Goal: Information Seeking & Learning: Learn about a topic

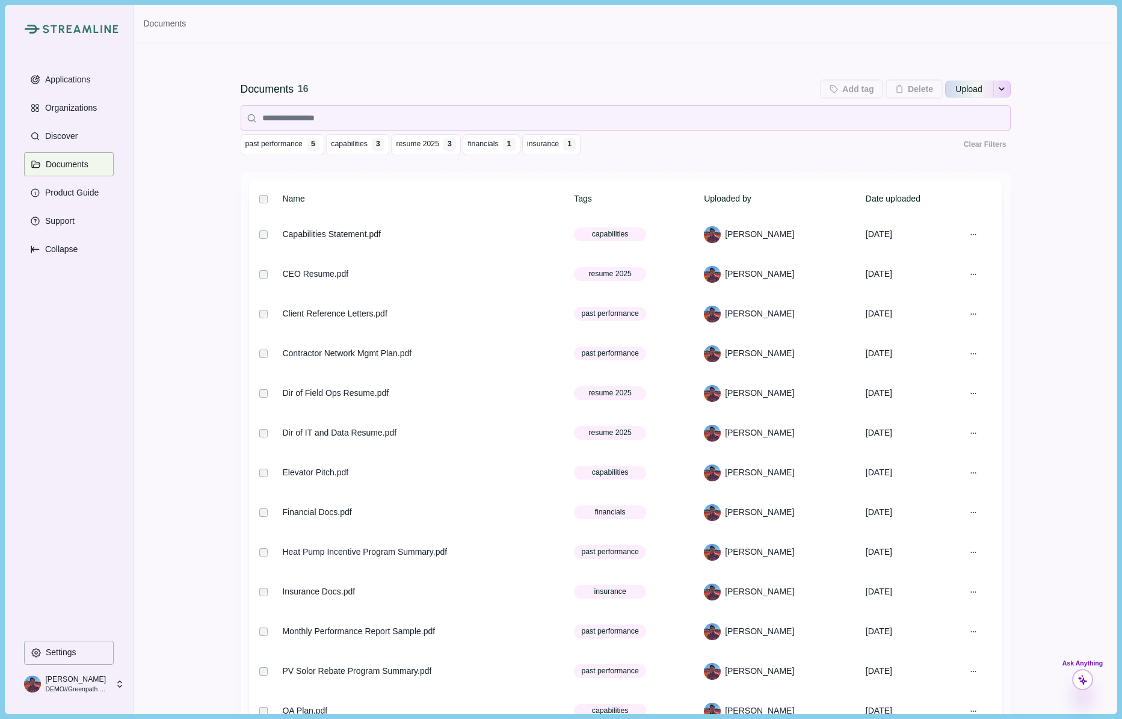
click at [1084, 687] on span at bounding box center [1082, 679] width 21 height 21
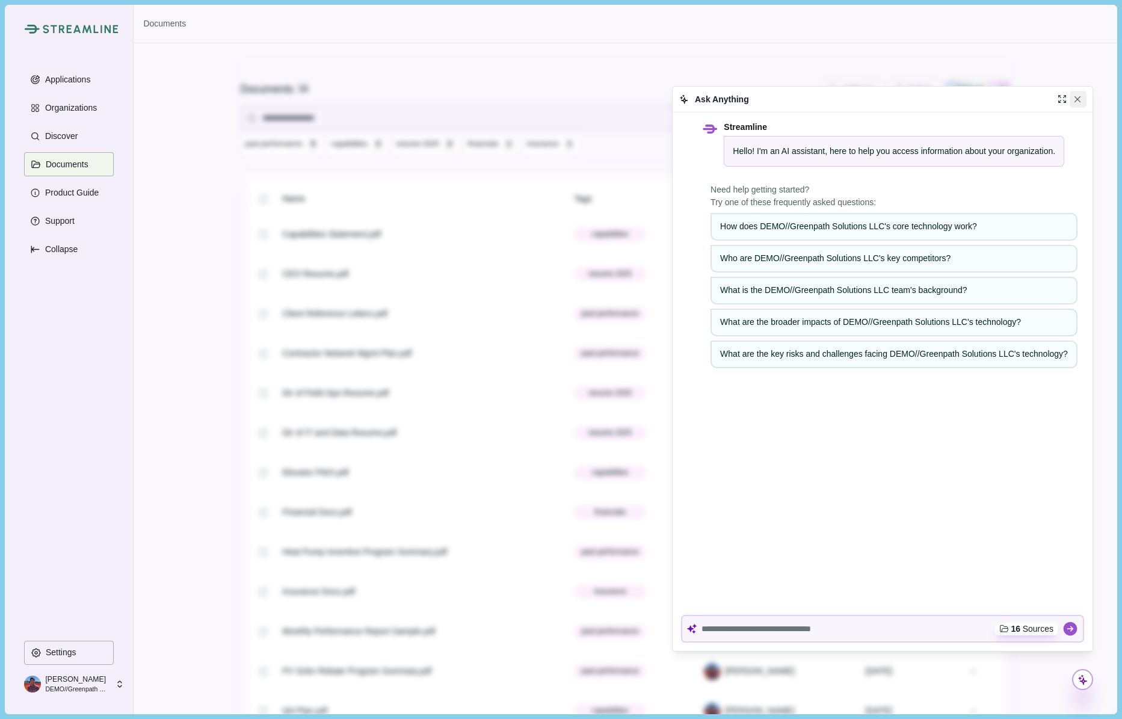
click at [1079, 97] on icon "Close" at bounding box center [1077, 99] width 7 height 7
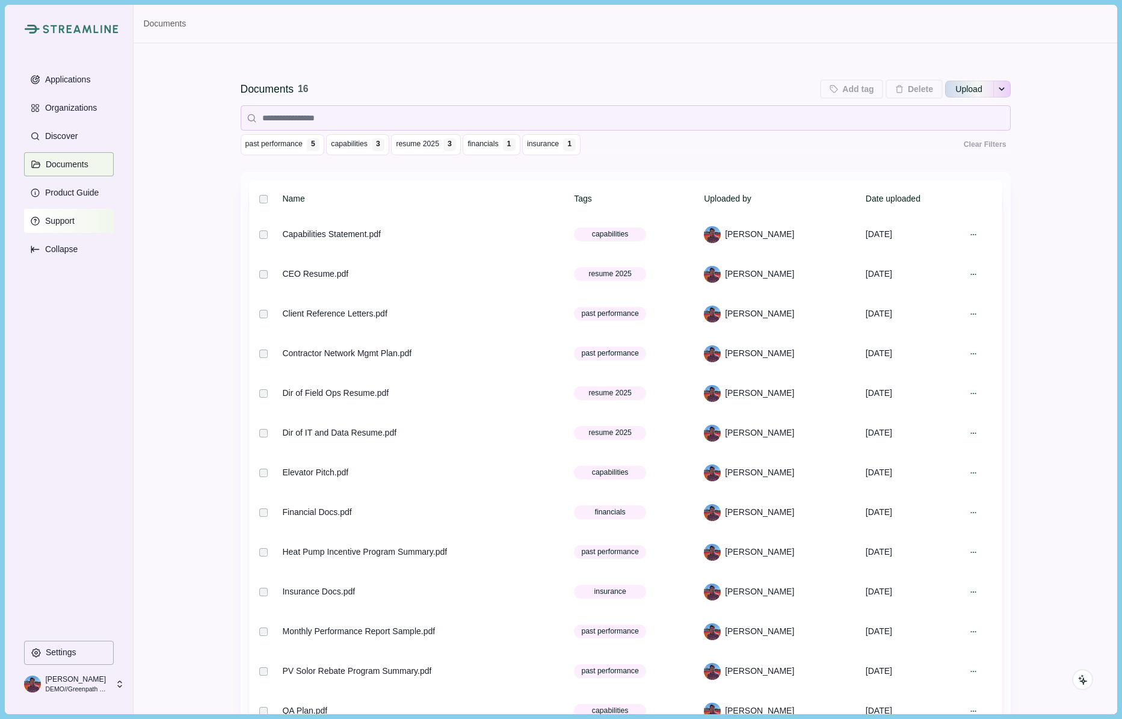
click at [51, 221] on p "Support" at bounding box center [58, 221] width 34 height 10
click at [74, 198] on button "Product Guide" at bounding box center [69, 192] width 90 height 24
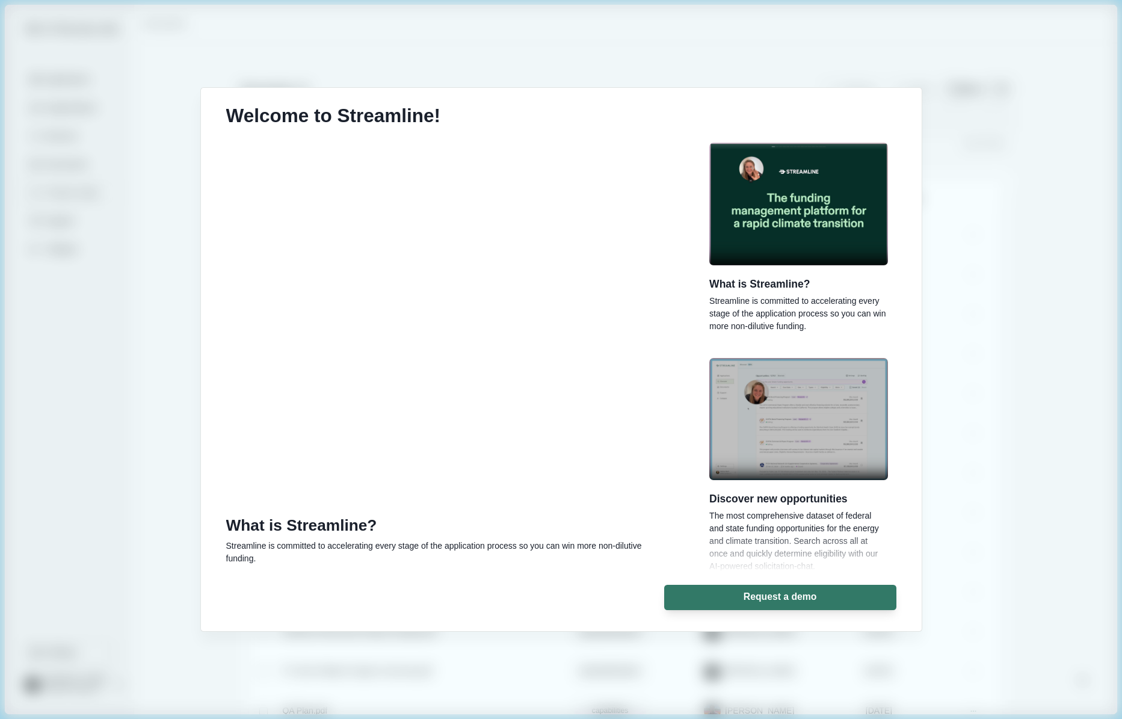
click at [967, 115] on div "Welcome to Streamline! What is Streamline? Streamline is committed to accelerat…" at bounding box center [561, 359] width 1122 height 719
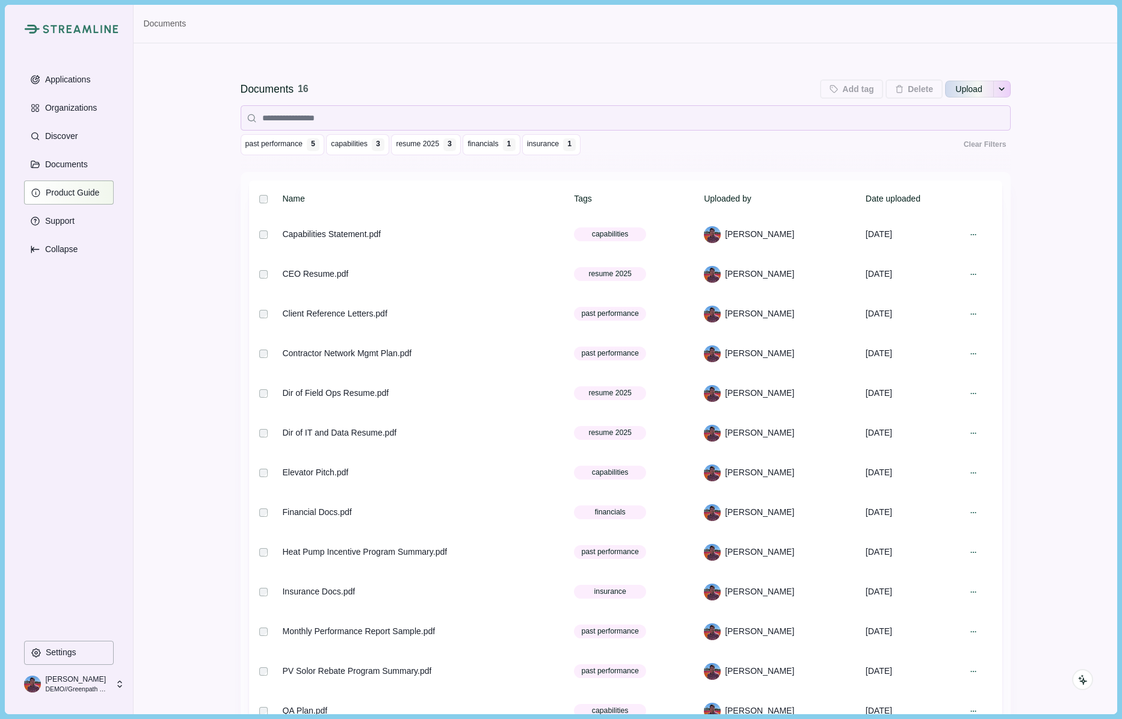
click at [76, 190] on p "Product Guide" at bounding box center [70, 193] width 58 height 10
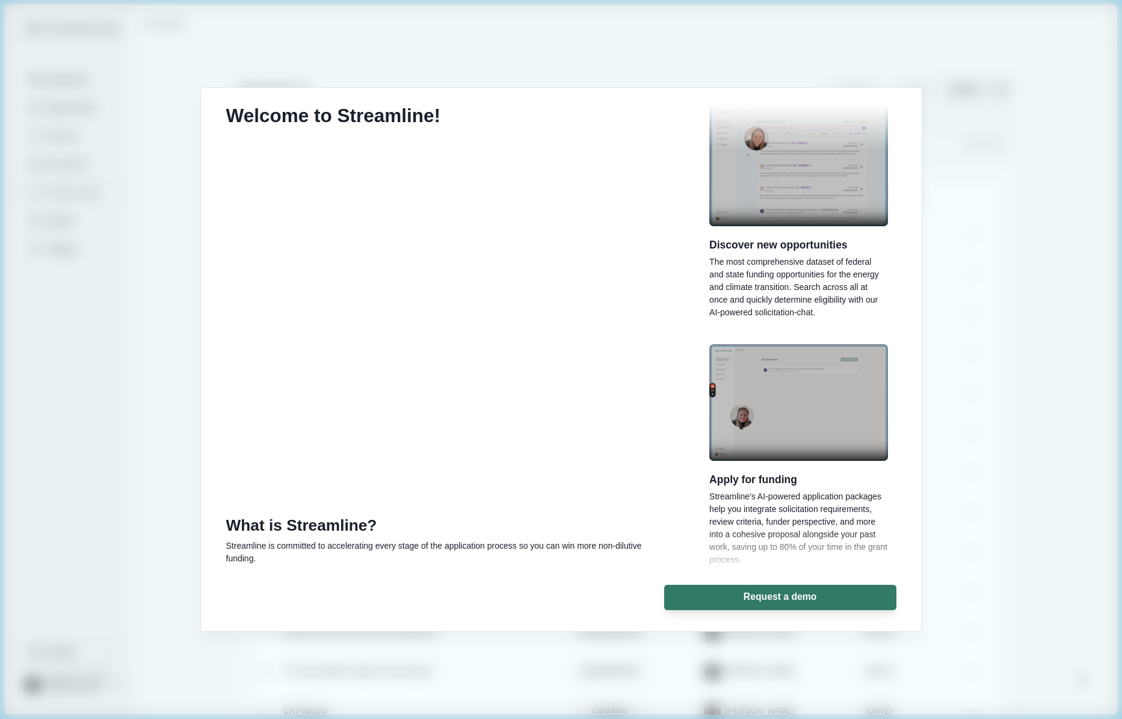
scroll to position [256, 0]
click at [70, 305] on div "Welcome to Streamline! What is Streamline? Streamline is committed to accelerat…" at bounding box center [561, 359] width 1122 height 719
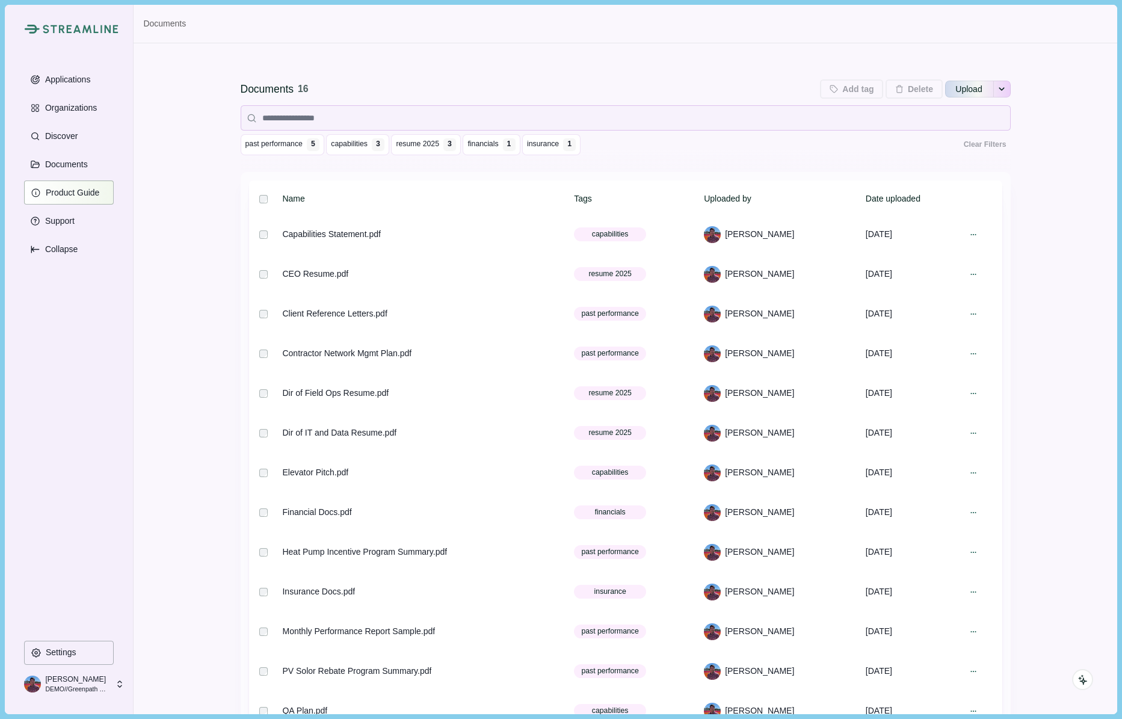
click at [66, 197] on p "Product Guide" at bounding box center [70, 193] width 58 height 10
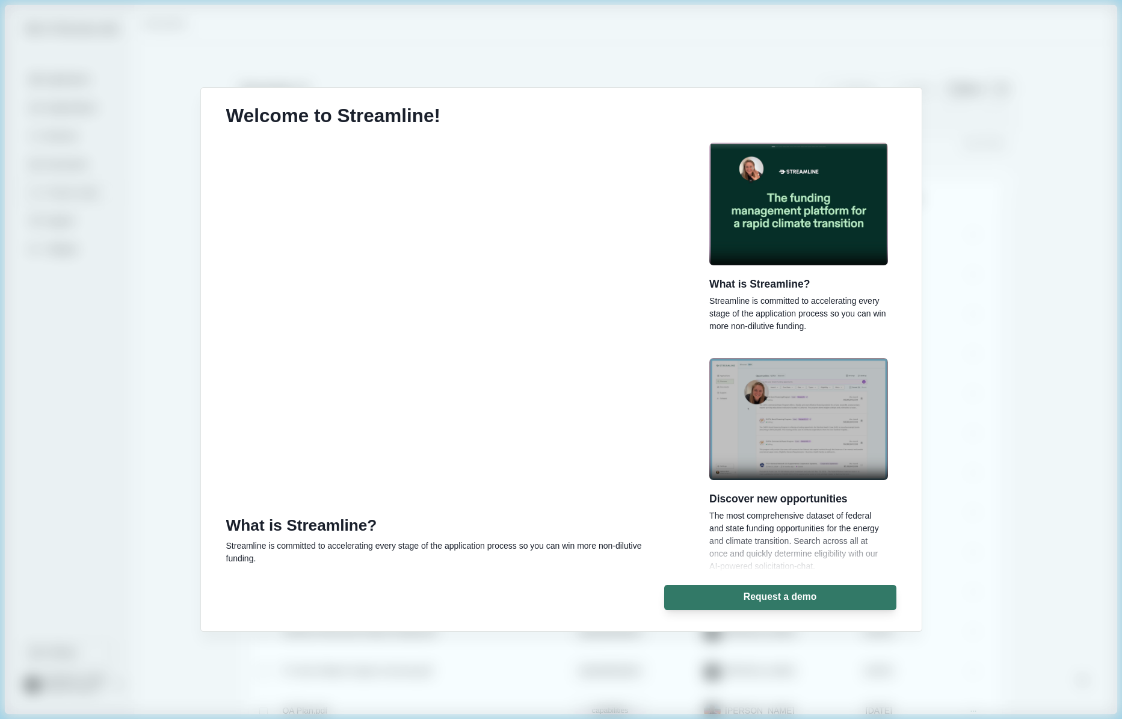
click at [116, 521] on div "Welcome to Streamline! What is Streamline? Streamline is committed to accelerat…" at bounding box center [561, 359] width 1122 height 719
